Goal: Find contact information

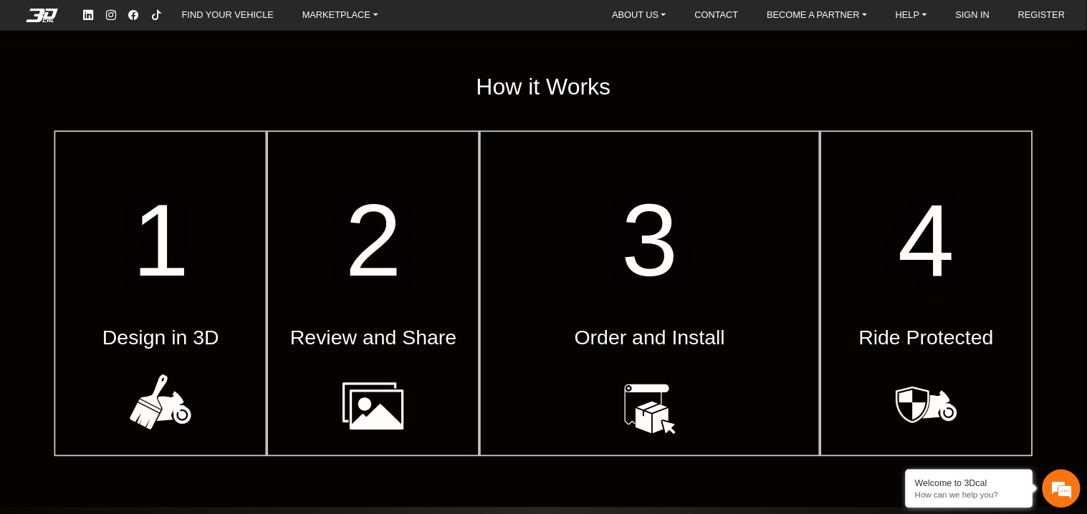
scroll to position [537, 0]
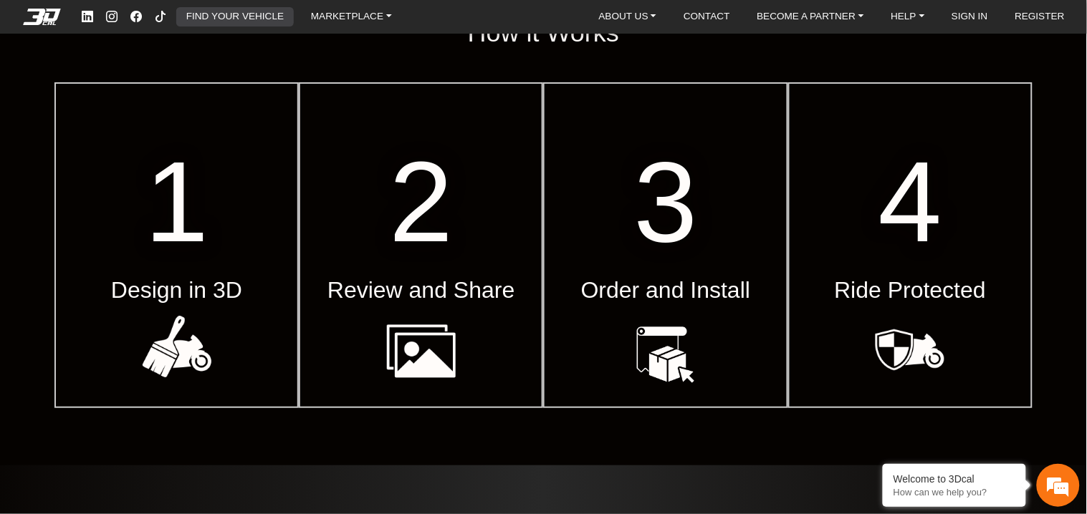
click at [257, 13] on link "FIND YOUR VEHICLE" at bounding box center [235, 17] width 109 height 20
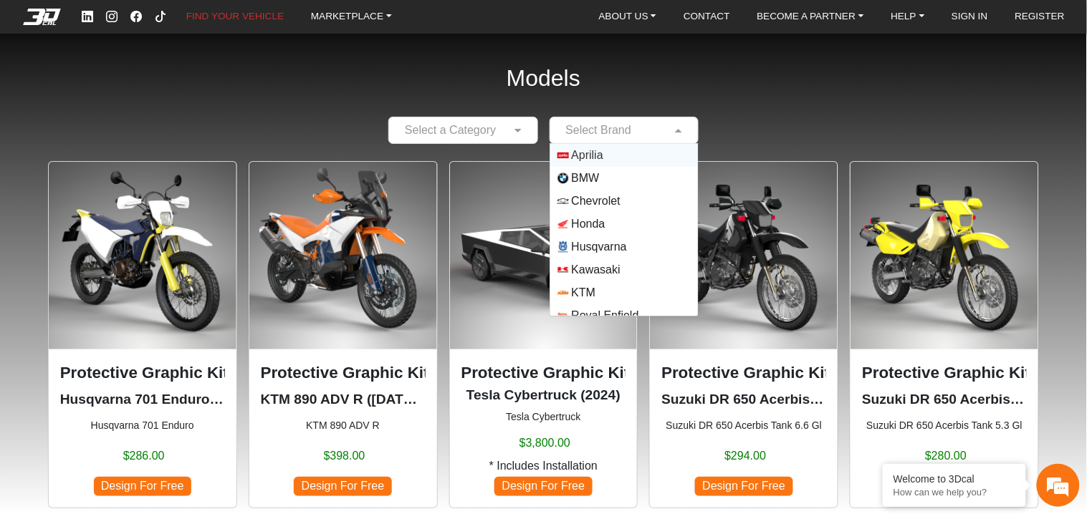
click at [642, 129] on input "text" at bounding box center [609, 130] width 105 height 17
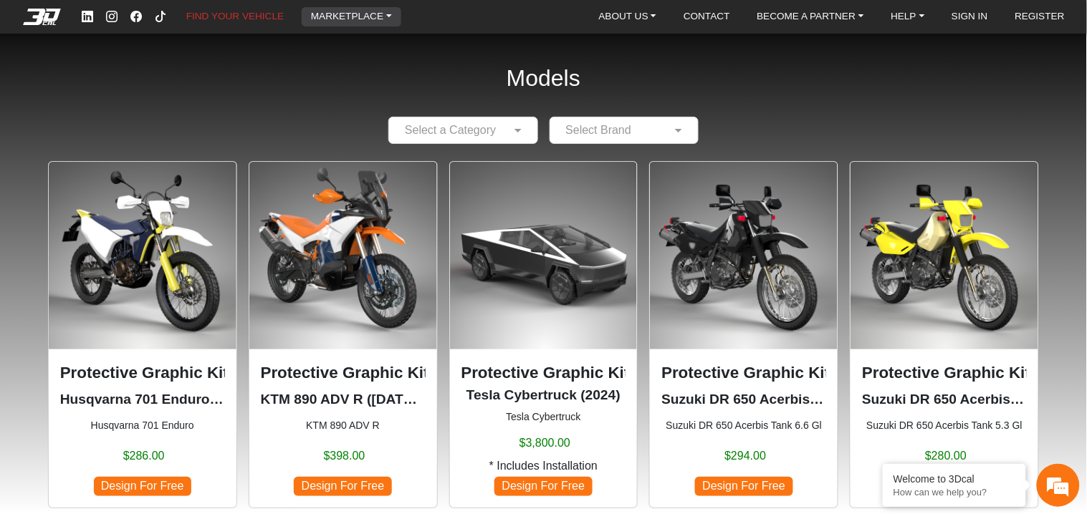
click at [363, 19] on link "MARKETPLACE" at bounding box center [351, 17] width 92 height 20
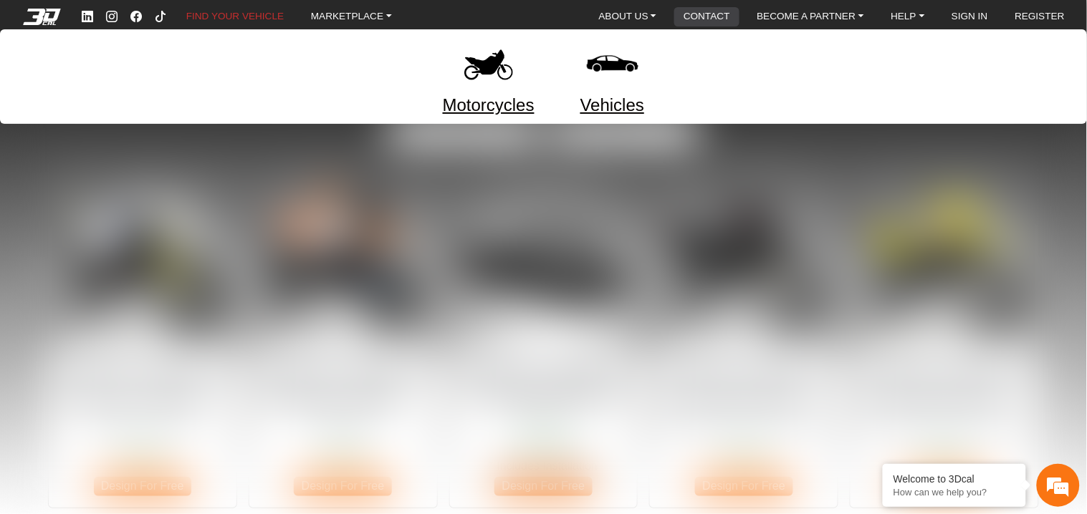
click at [731, 20] on link "CONTACT" at bounding box center [707, 17] width 58 height 20
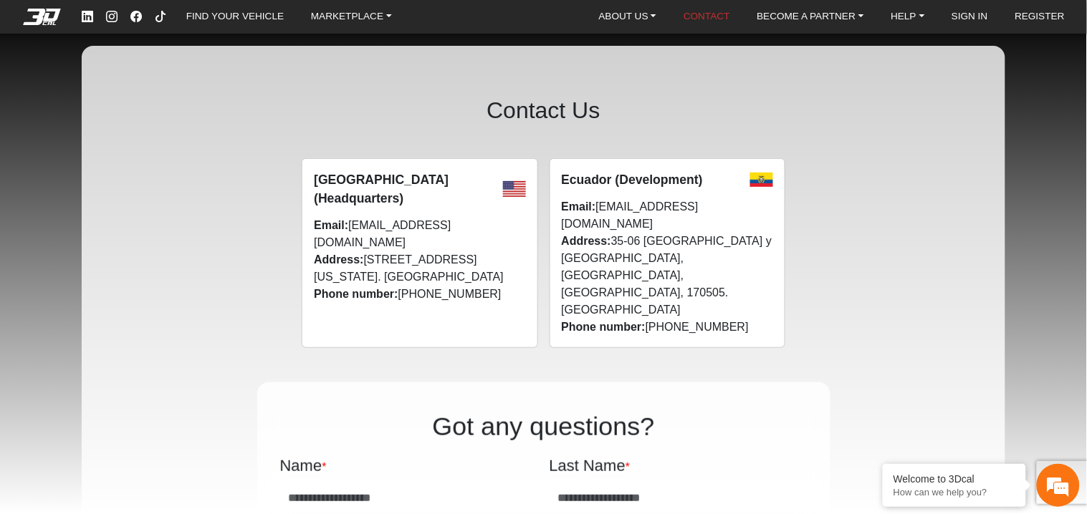
click at [656, 181] on span "Ecuador (Development)" at bounding box center [632, 180] width 141 height 19
click at [868, 148] on h2 "Contact Us" at bounding box center [543, 111] width 786 height 84
drag, startPoint x: 742, startPoint y: 222, endPoint x: 615, endPoint y: 226, distance: 126.2
click at [615, 233] on span "Address: [STREET_ADDRESS]. [GEOGRAPHIC_DATA]" at bounding box center [667, 276] width 211 height 86
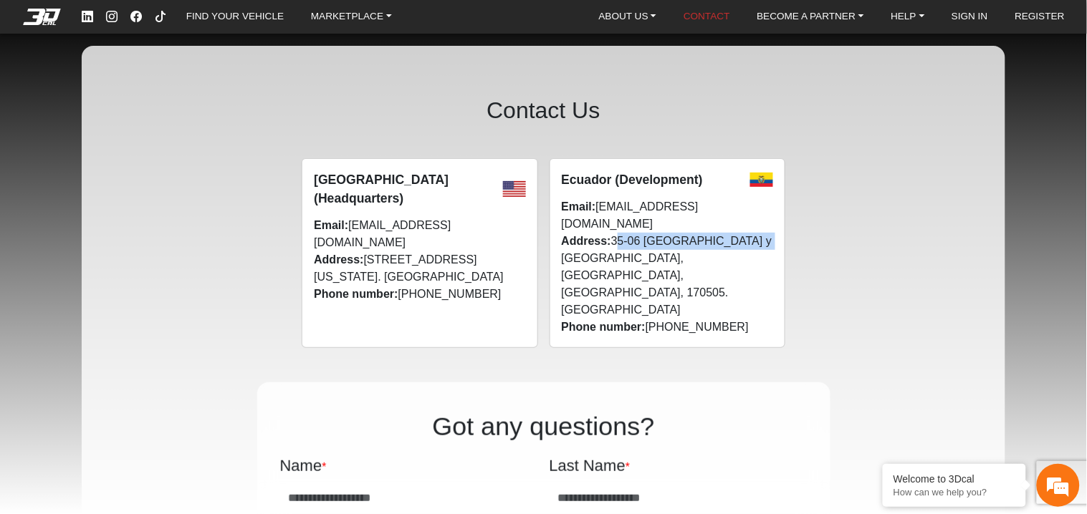
copy span "35-06 [GEOGRAPHIC_DATA] y [GEOGRAPHIC_DATA],"
click at [370, 198] on span "[GEOGRAPHIC_DATA] (Headquarters)" at bounding box center [408, 190] width 188 height 38
copy span "Headquarters"
click at [843, 21] on link "BECOME A PARTNER" at bounding box center [811, 17] width 118 height 20
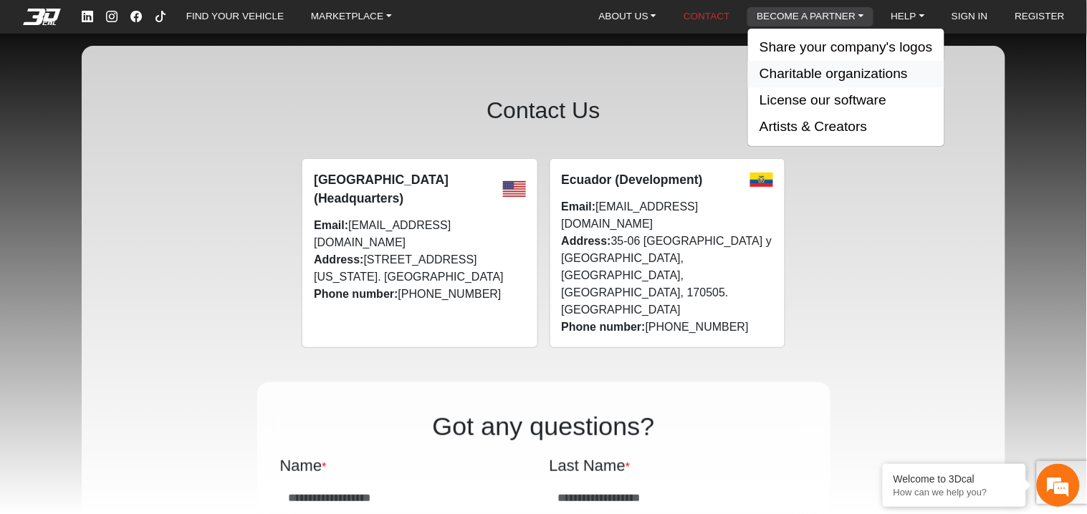
click at [849, 71] on button "Charitable organizations" at bounding box center [846, 74] width 196 height 27
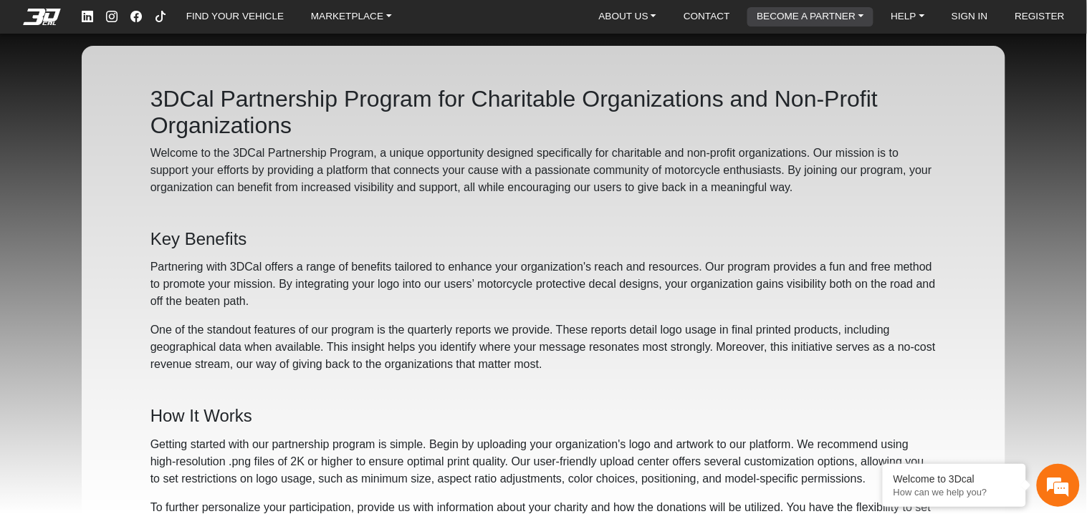
click at [813, 21] on link "BECOME A PARTNER" at bounding box center [811, 17] width 118 height 20
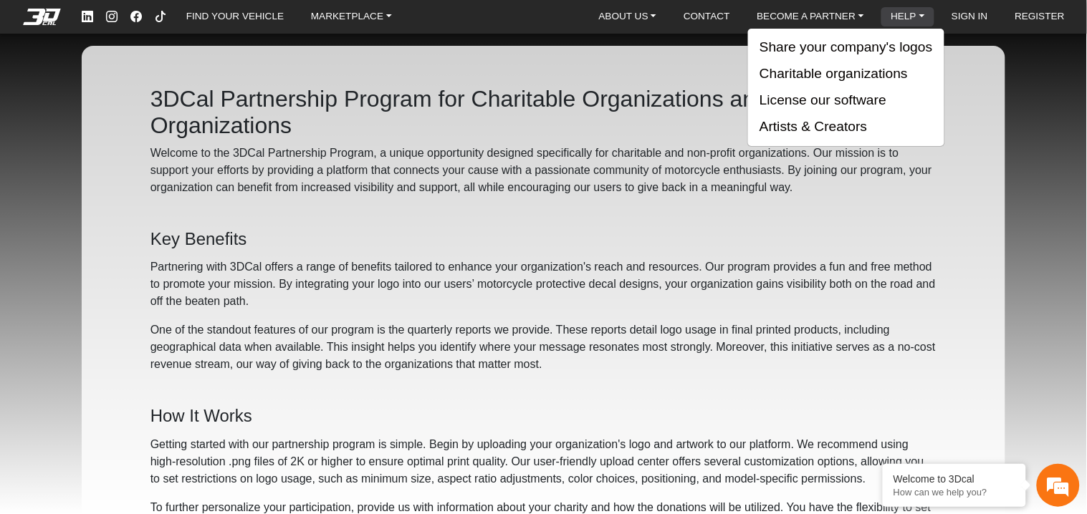
click at [922, 11] on link "HELP" at bounding box center [908, 17] width 45 height 20
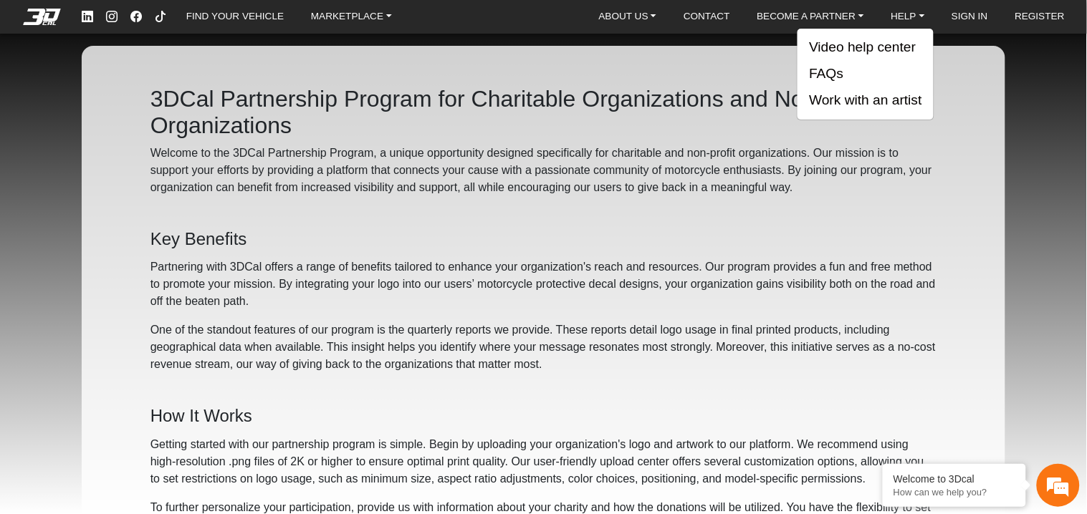
drag, startPoint x: 653, startPoint y: 29, endPoint x: 521, endPoint y: 28, distance: 132.5
click at [648, 29] on nav "FIND YOUR VEHICLE MARKETPLACE ABOUT US About Us Our Materials Blog CONTACT BECO…" at bounding box center [543, 17] width 1087 height 34
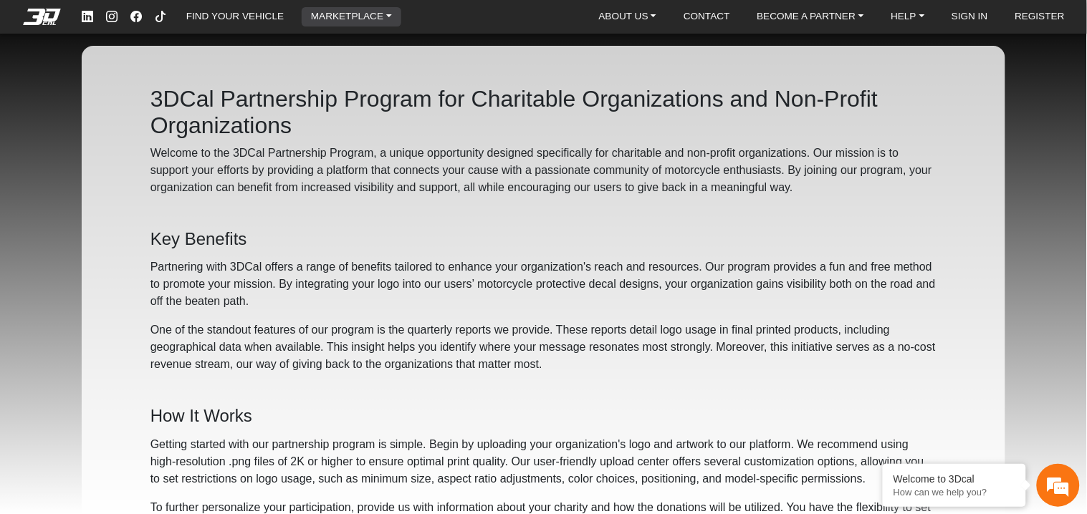
drag, startPoint x: 340, startPoint y: 14, endPoint x: 332, endPoint y: 19, distance: 9.3
click at [338, 14] on link "MARKETPLACE" at bounding box center [351, 17] width 92 height 20
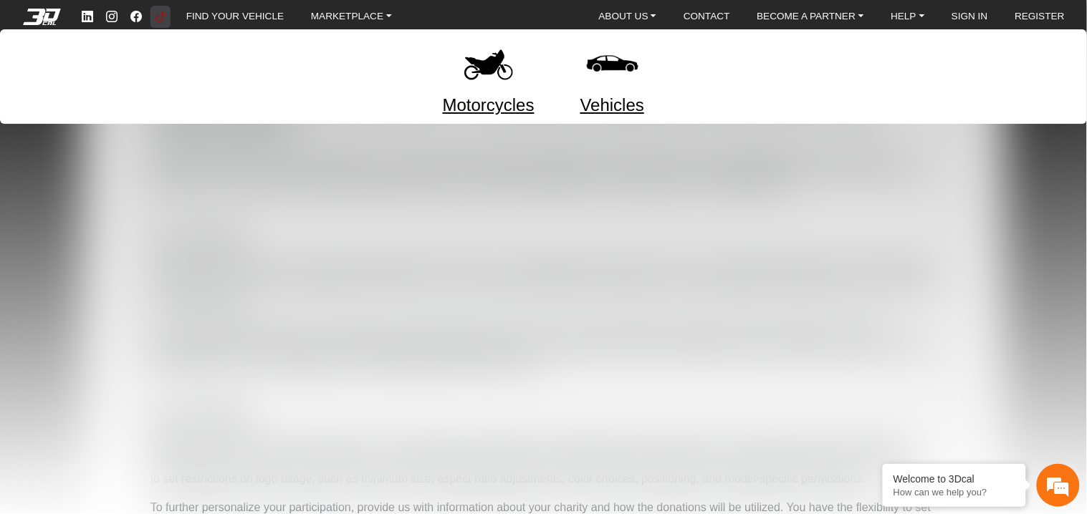
click at [167, 19] on link at bounding box center [160, 17] width 16 height 22
